Goal: Task Accomplishment & Management: Complete application form

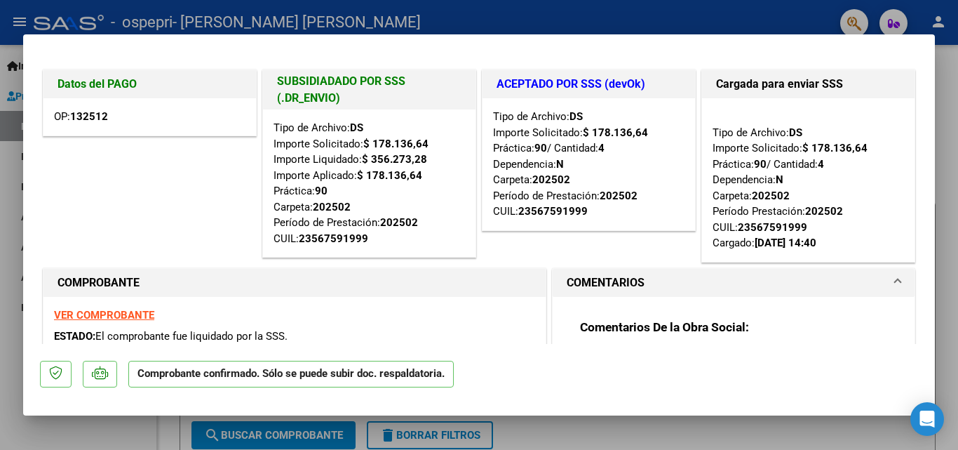
click at [949, 79] on div at bounding box center [479, 225] width 958 height 450
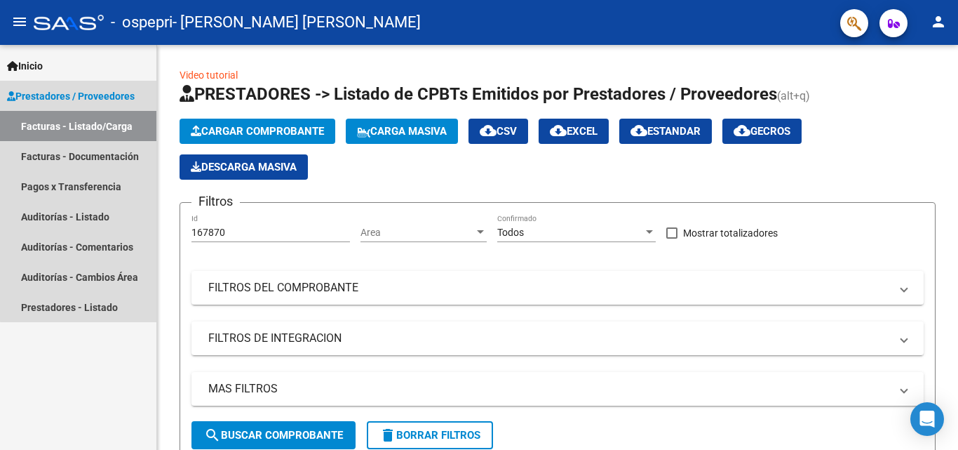
click at [114, 102] on span "Prestadores / Proveedores" at bounding box center [71, 95] width 128 height 15
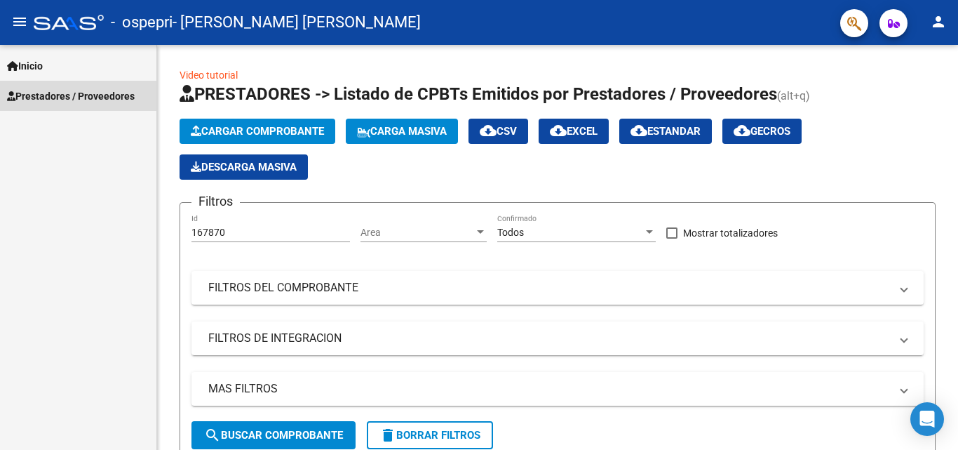
click at [114, 102] on span "Prestadores / Proveedores" at bounding box center [71, 95] width 128 height 15
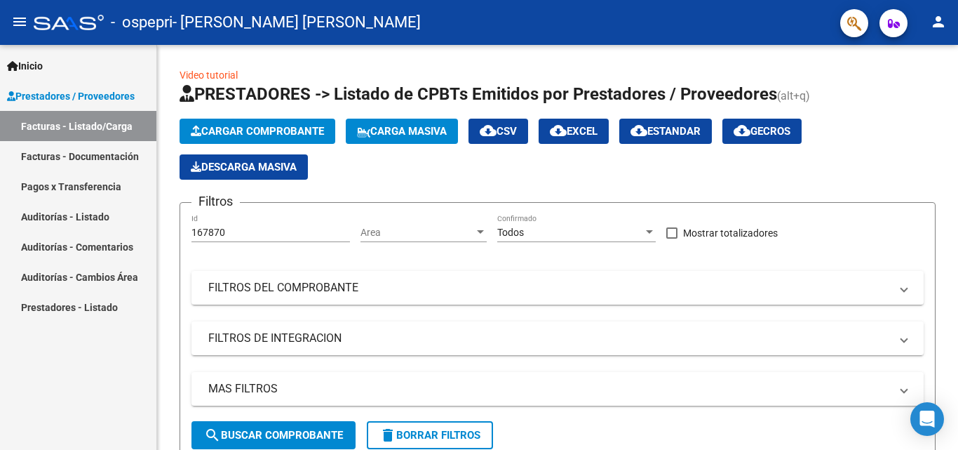
click at [105, 125] on link "Facturas - Listado/Carga" at bounding box center [78, 126] width 156 height 30
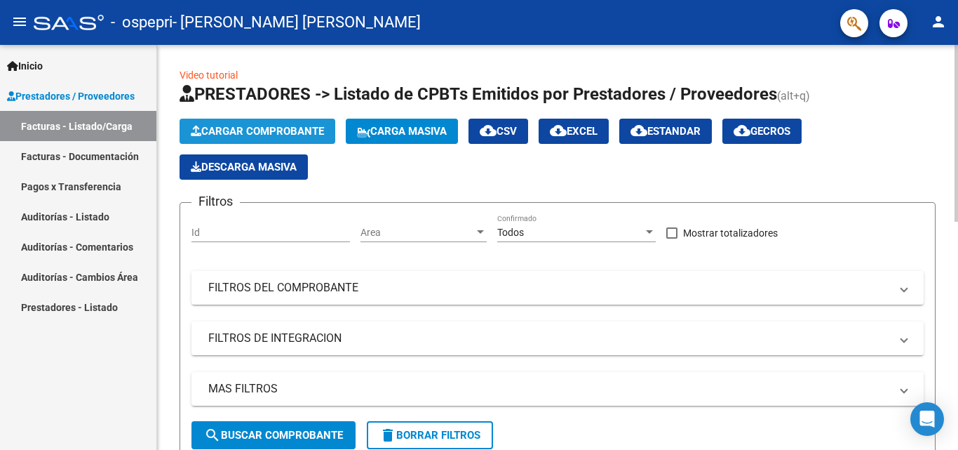
click at [279, 131] on span "Cargar Comprobante" at bounding box center [257, 131] width 133 height 13
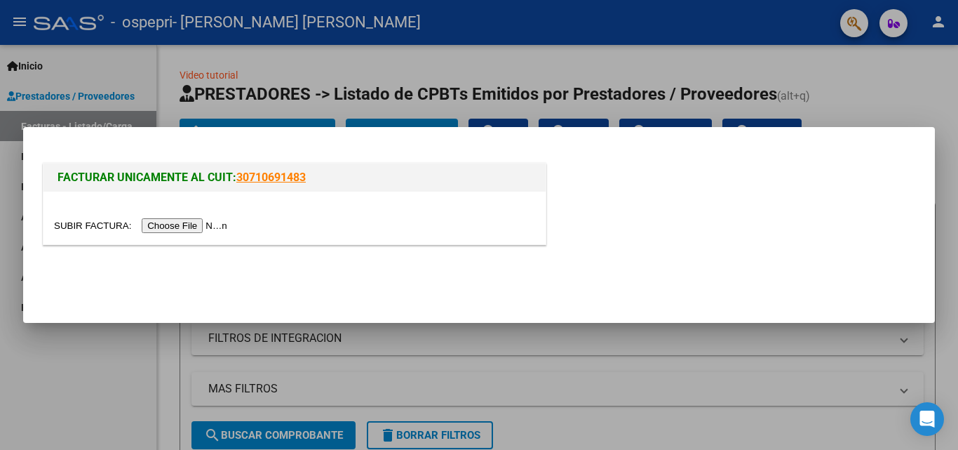
click at [592, 63] on div at bounding box center [479, 225] width 958 height 450
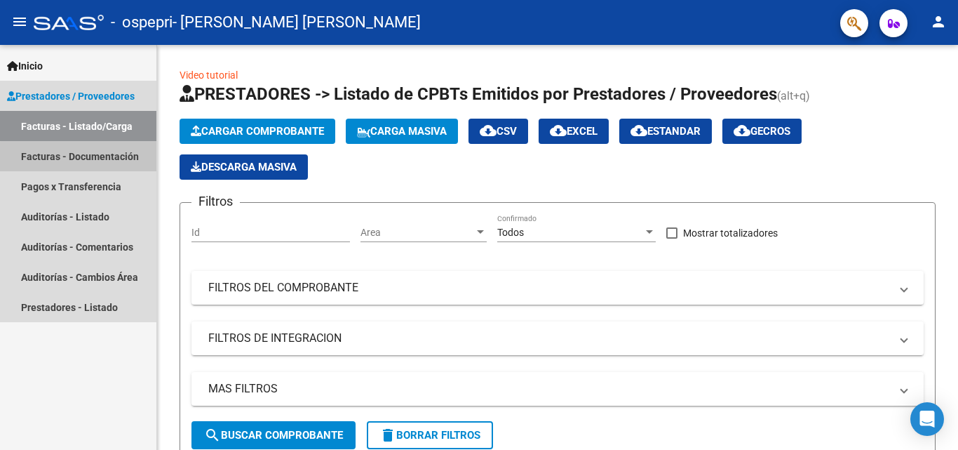
click at [133, 161] on link "Facturas - Documentación" at bounding box center [78, 156] width 156 height 30
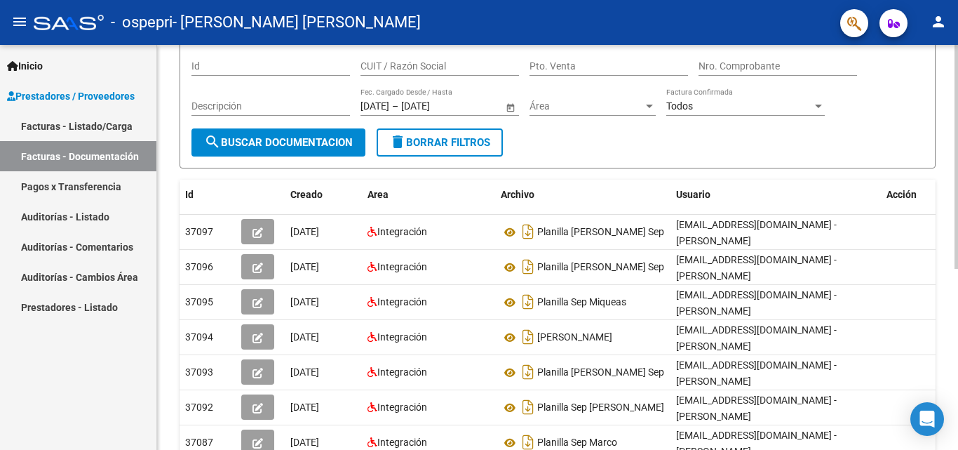
scroll to position [102, 0]
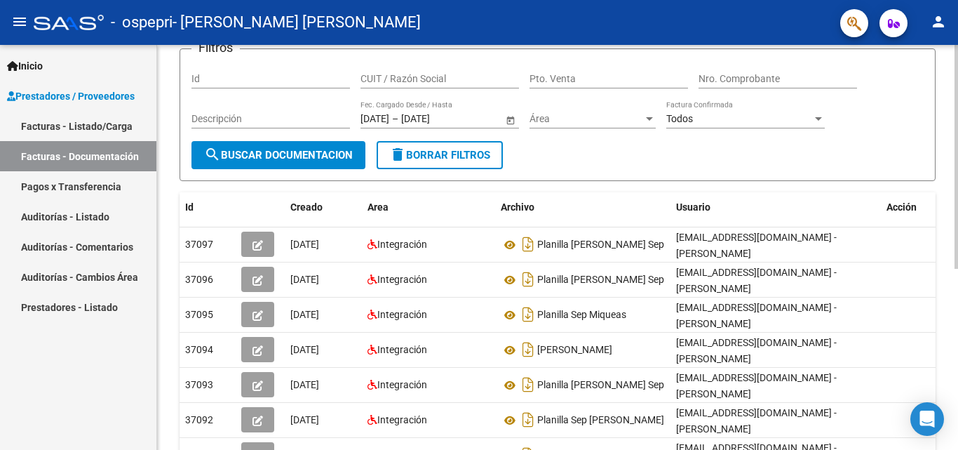
click at [958, 243] on div at bounding box center [957, 216] width 4 height 224
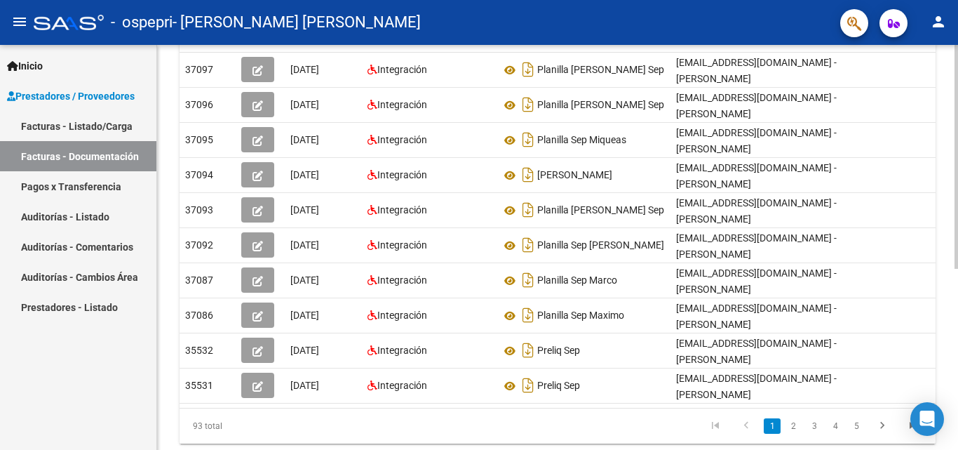
click at [958, 269] on div at bounding box center [957, 316] width 4 height 224
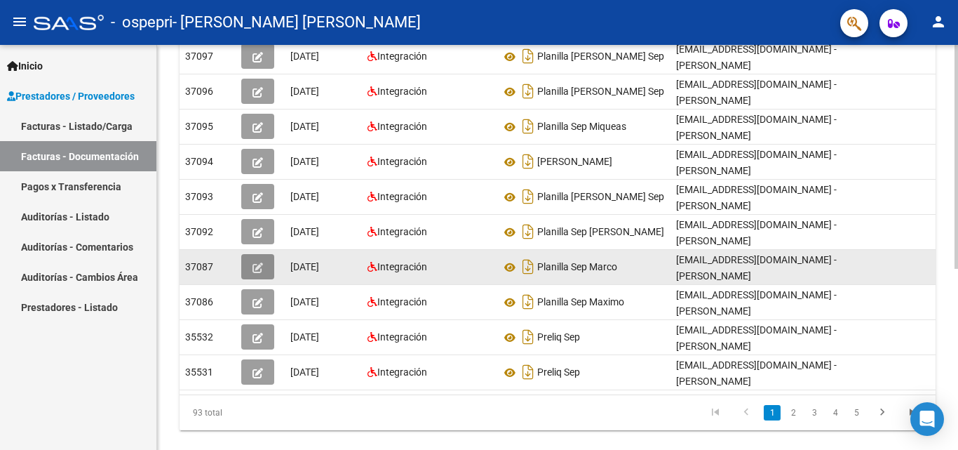
click at [250, 274] on button "button" at bounding box center [257, 266] width 33 height 25
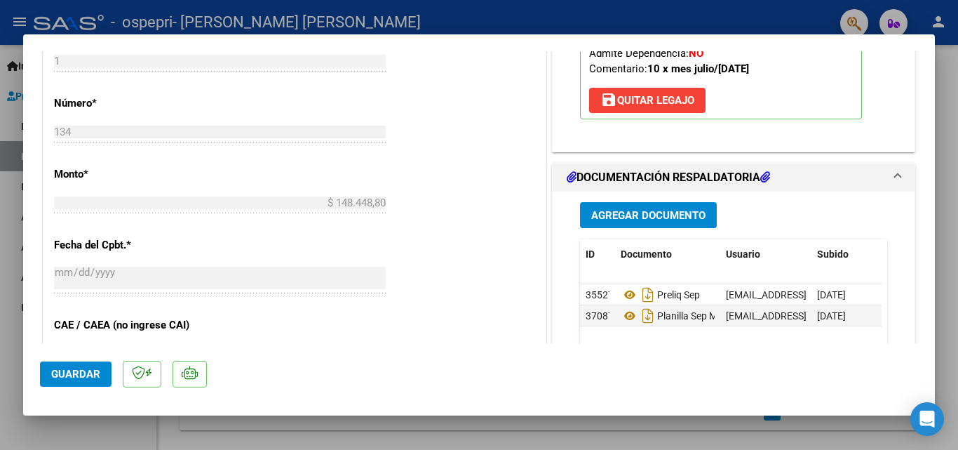
scroll to position [648, 0]
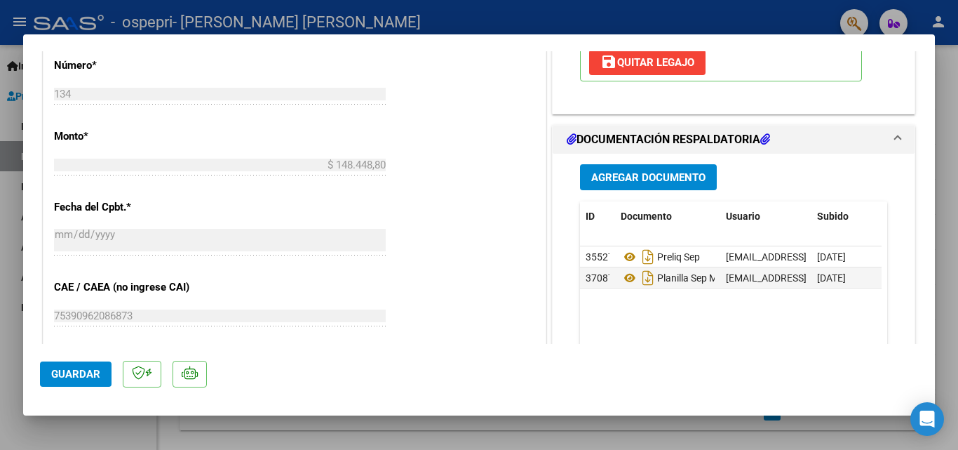
click at [899, 258] on div "Agregar Documento ID Documento Usuario Subido Acción 35527 Preliq Sep [EMAIL_AD…" at bounding box center [734, 299] width 362 height 291
click at [652, 180] on span "Agregar Documento" at bounding box center [648, 177] width 114 height 13
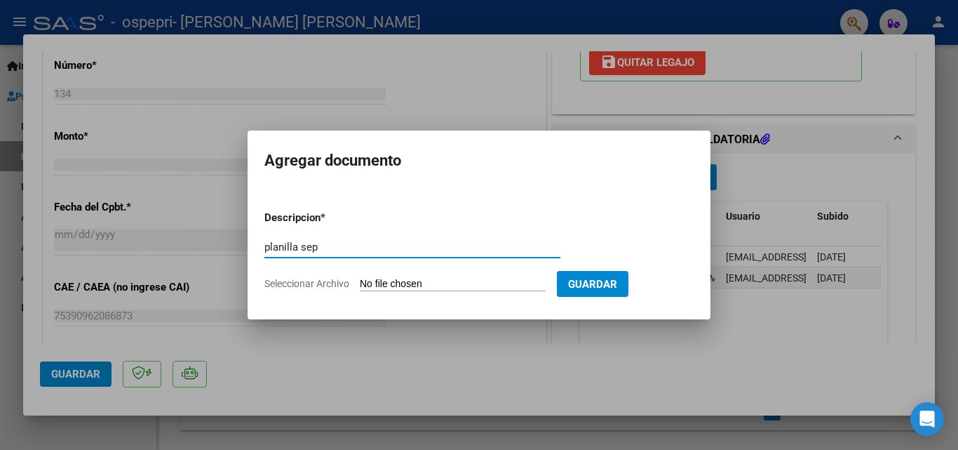
type input "planilla sep"
click at [391, 285] on input "Seleccionar Archivo" at bounding box center [453, 284] width 186 height 13
type input "C:\fakepath\sep marco.jpeg"
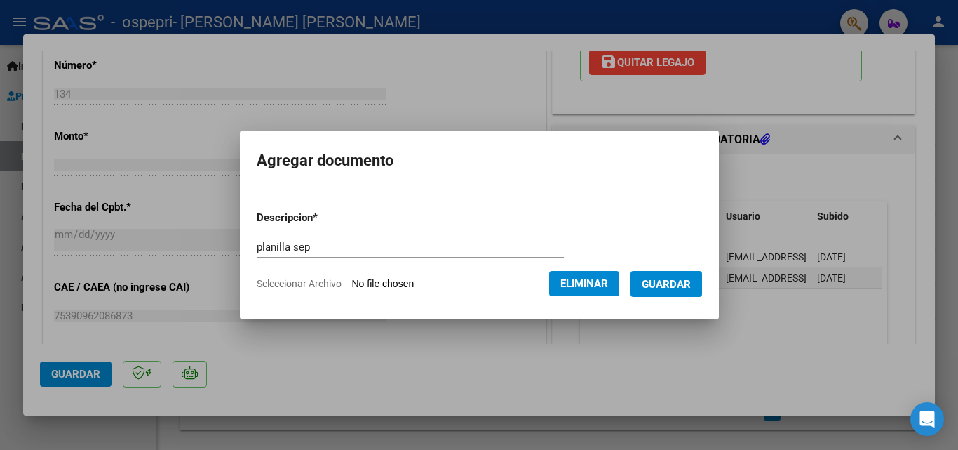
click at [685, 272] on button "Guardar" at bounding box center [667, 284] width 72 height 26
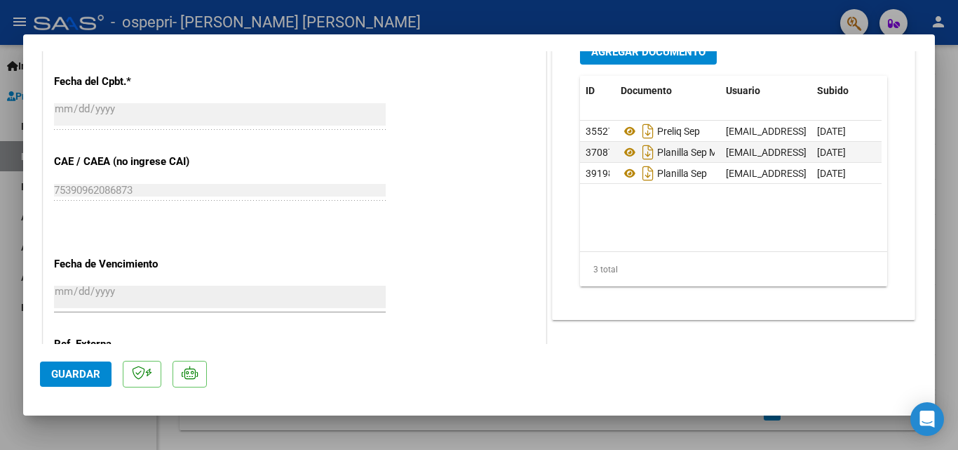
scroll to position [796, 0]
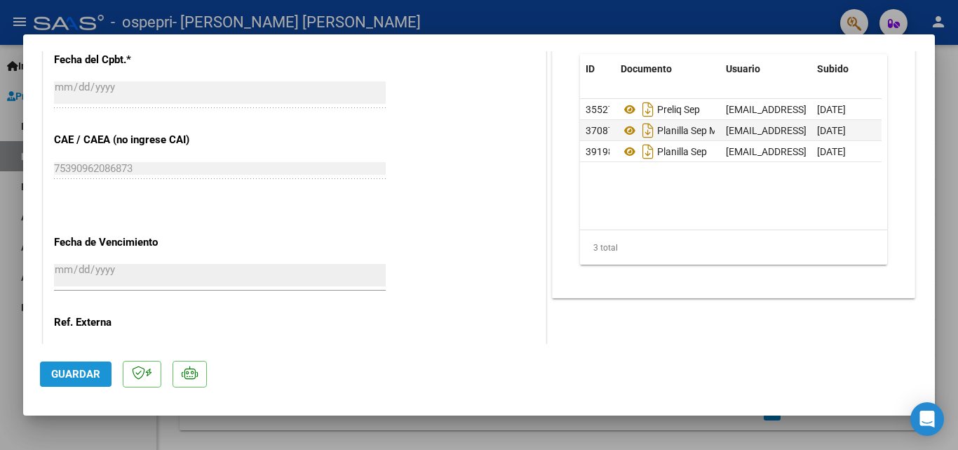
click at [103, 368] on button "Guardar" at bounding box center [76, 373] width 72 height 25
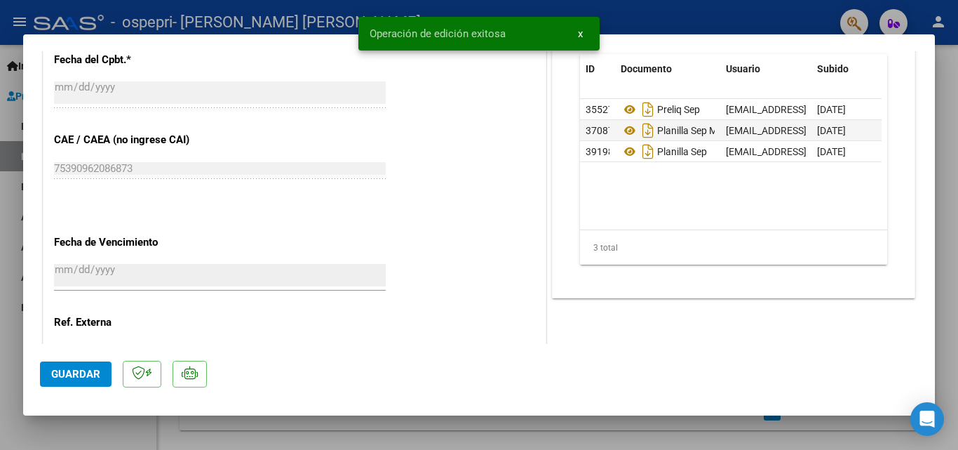
click at [661, 20] on div at bounding box center [479, 225] width 958 height 450
type input "$ 0,00"
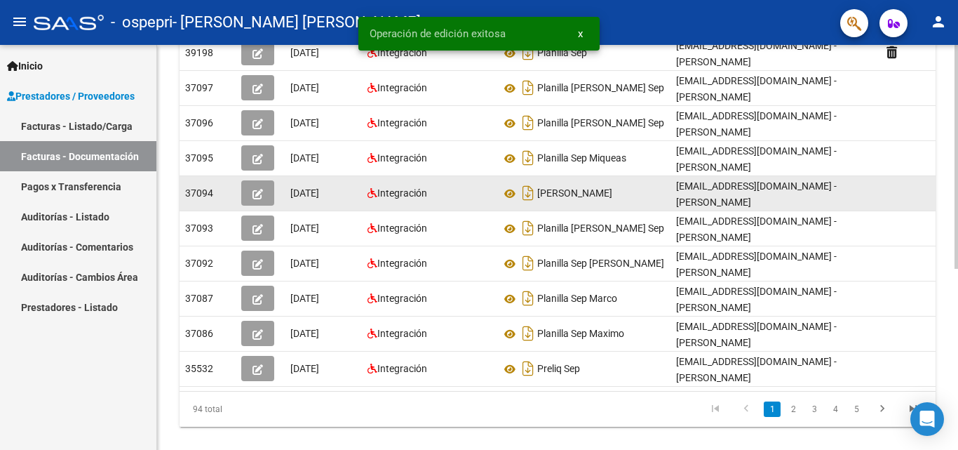
scroll to position [290, 0]
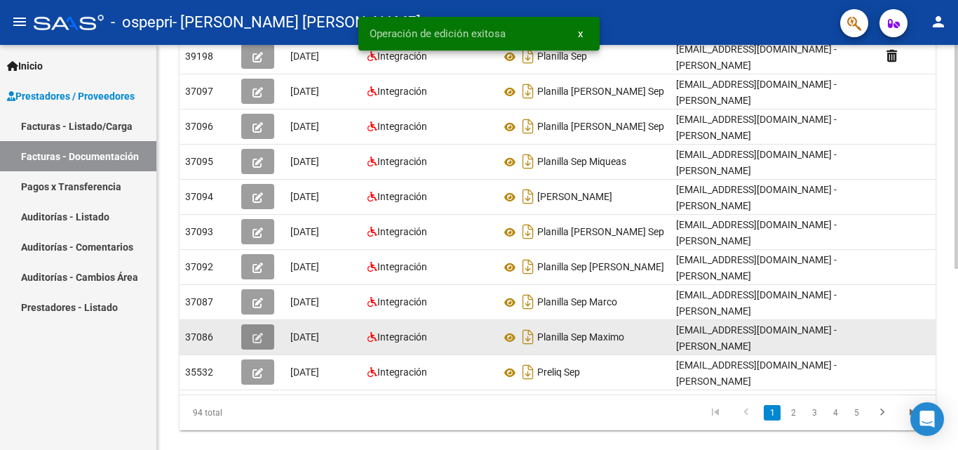
click at [258, 340] on icon "button" at bounding box center [258, 338] width 11 height 11
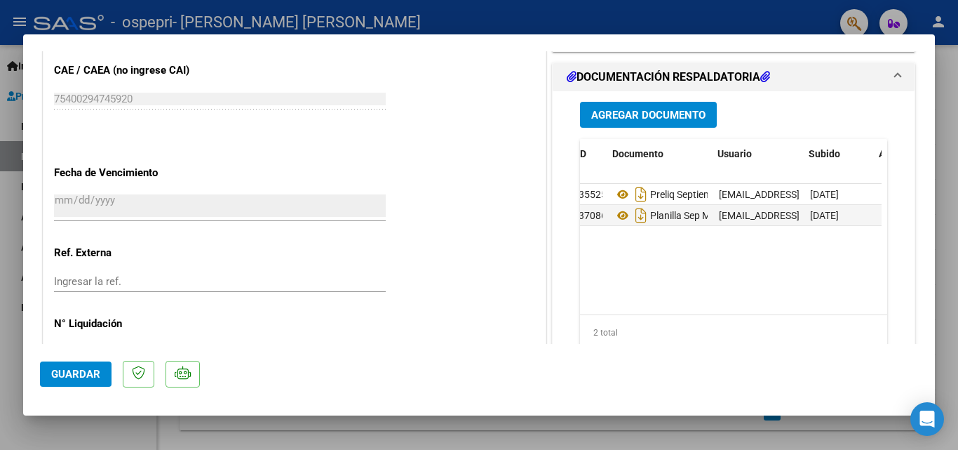
scroll to position [0, 0]
click at [627, 99] on div "Agregar Documento ID Documento Usuario Subido Acción 35525 Preliq Septiembre [E…" at bounding box center [734, 231] width 328 height 280
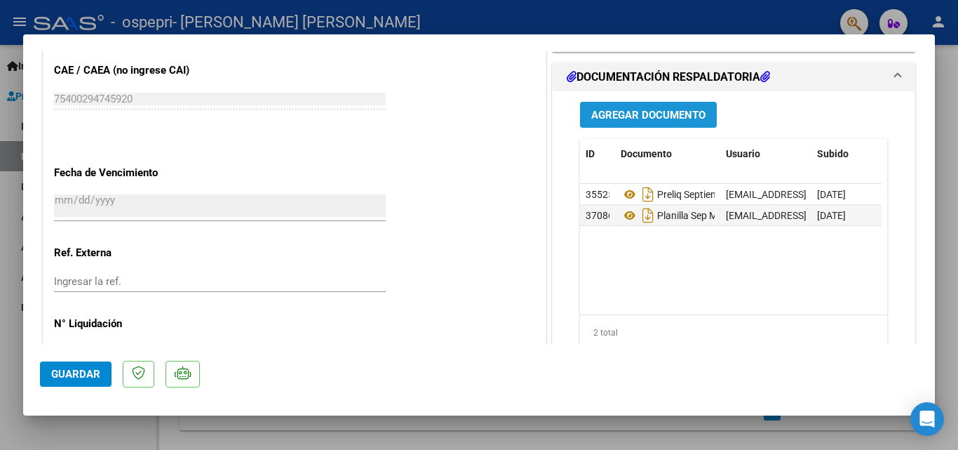
click at [628, 118] on span "Agregar Documento" at bounding box center [648, 115] width 114 height 13
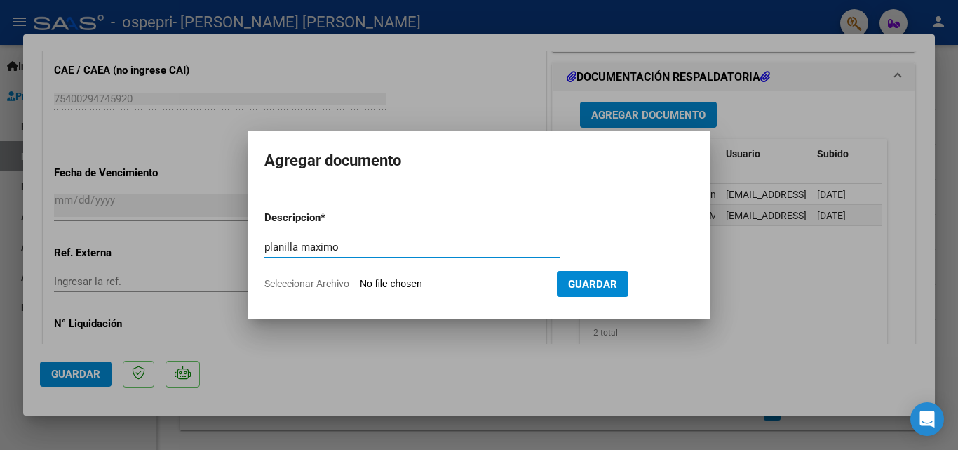
type input "planilla maximo"
click at [383, 281] on input "Seleccionar Archivo" at bounding box center [453, 284] width 186 height 13
type input "C:\fakepath\sep maximo.jpeg"
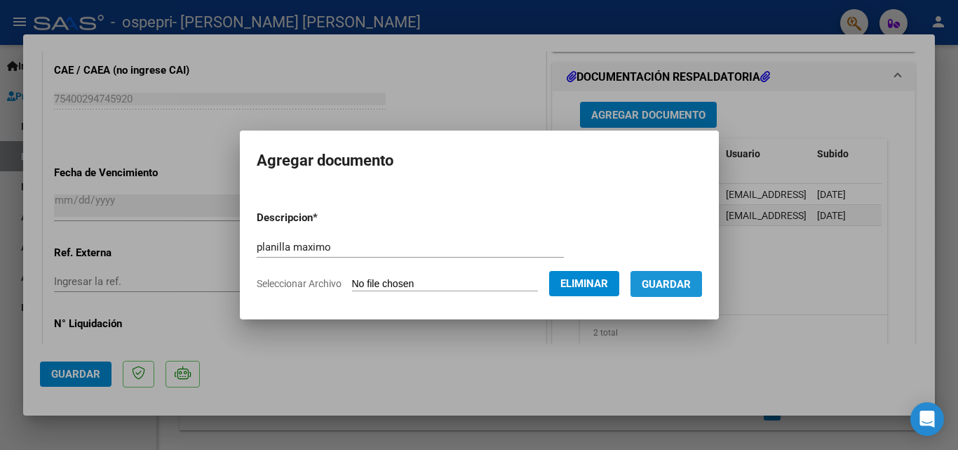
click at [673, 282] on span "Guardar" at bounding box center [666, 284] width 49 height 13
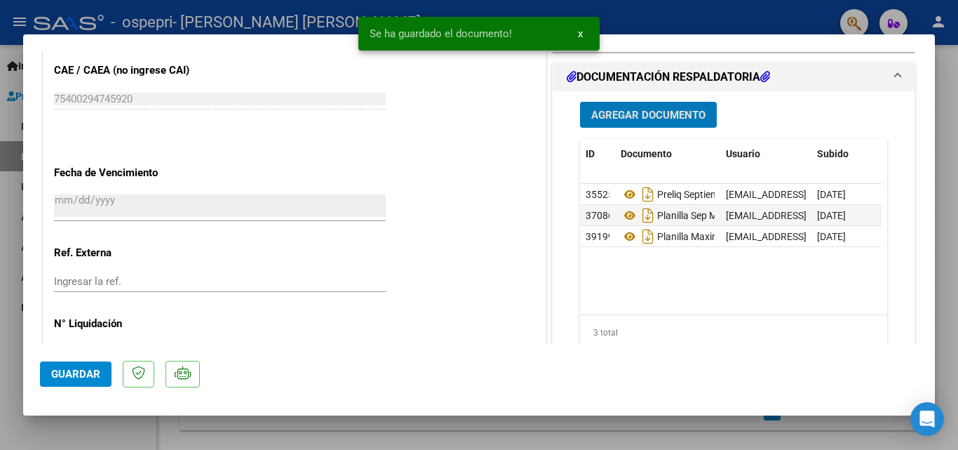
click at [89, 371] on span "Guardar" at bounding box center [75, 374] width 49 height 13
